Goal: Task Accomplishment & Management: Manage account settings

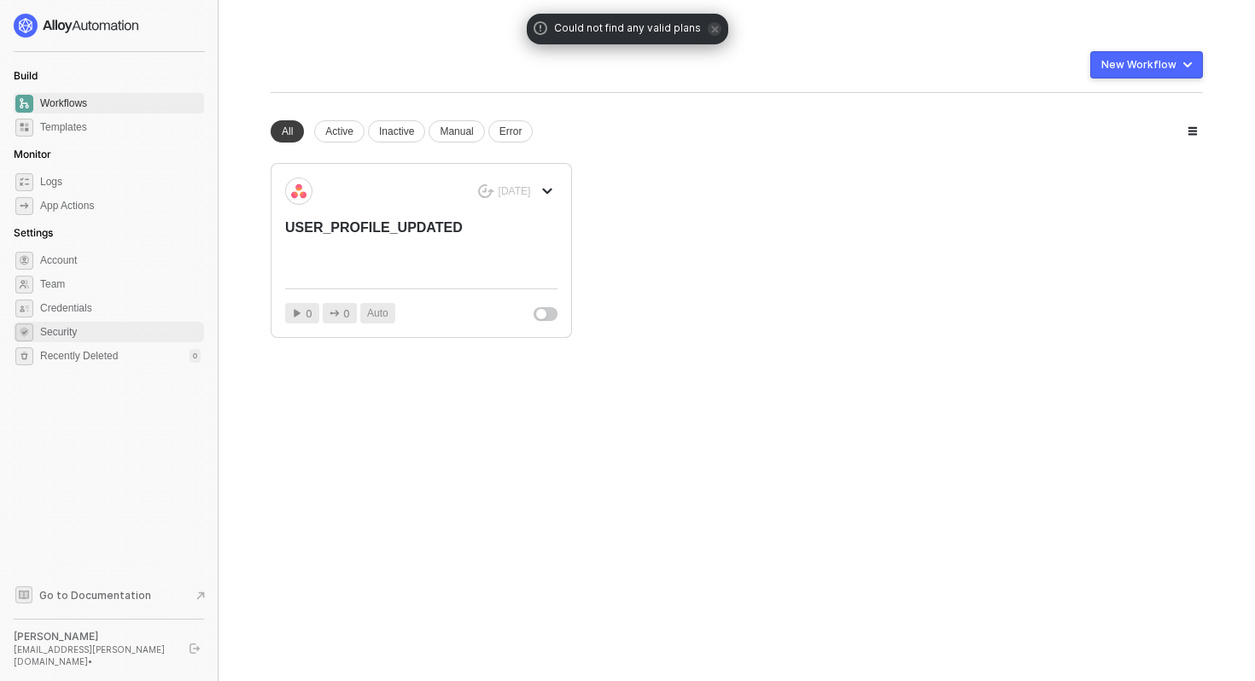
click at [86, 331] on span "Security" at bounding box center [120, 332] width 161 height 20
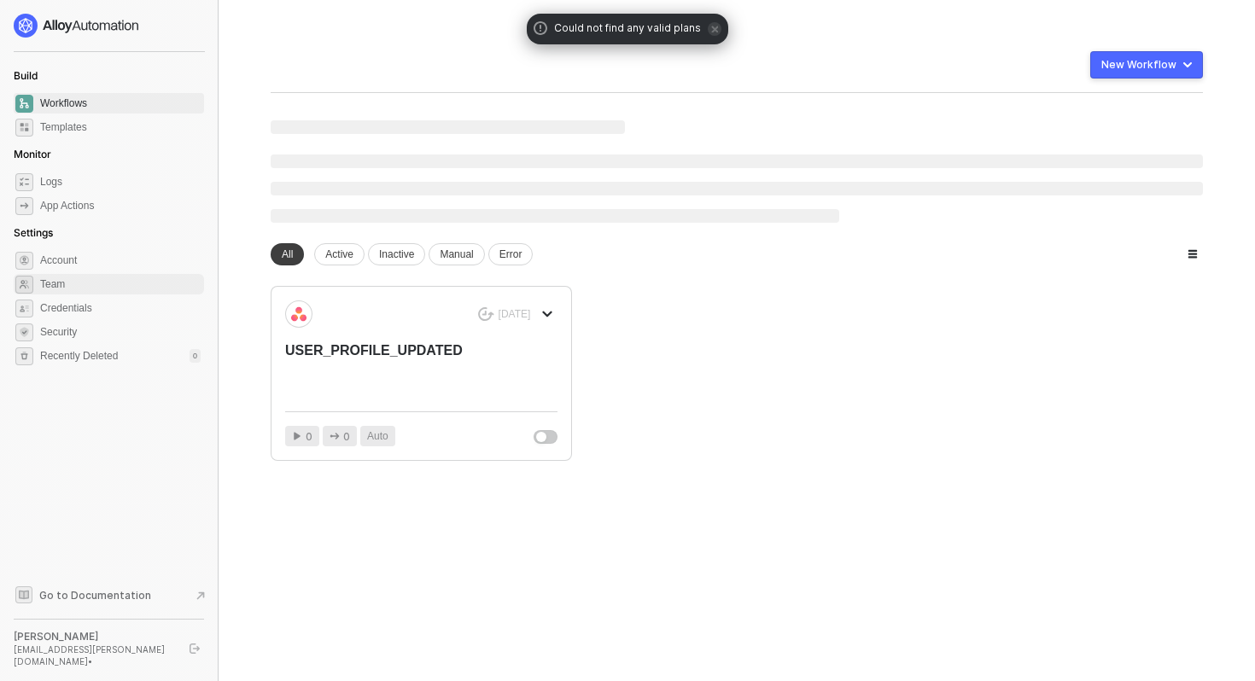
click at [89, 283] on span "Team" at bounding box center [120, 284] width 161 height 20
